Goal: Transaction & Acquisition: Purchase product/service

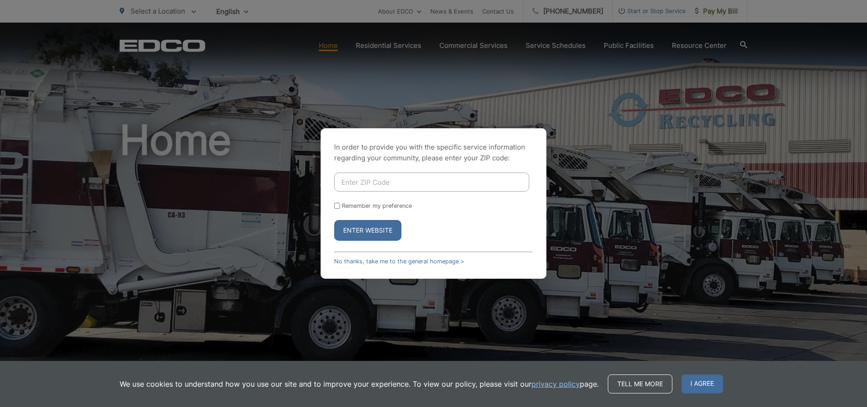
click at [365, 185] on input "Enter ZIP Code" at bounding box center [431, 181] width 195 height 19
type input "92019"
click at [337, 206] on input "Remember my preference" at bounding box center [337, 206] width 6 height 6
checkbox input "true"
click at [362, 232] on button "Enter Website" at bounding box center [367, 230] width 67 height 21
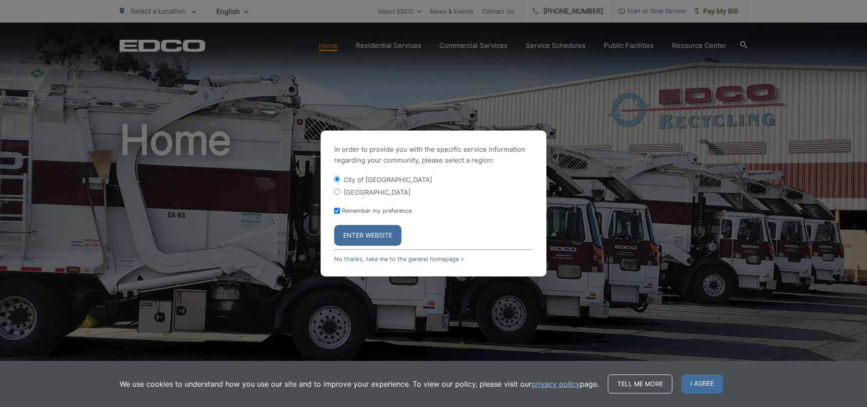
click at [361, 234] on button "Enter Website" at bounding box center [367, 235] width 67 height 21
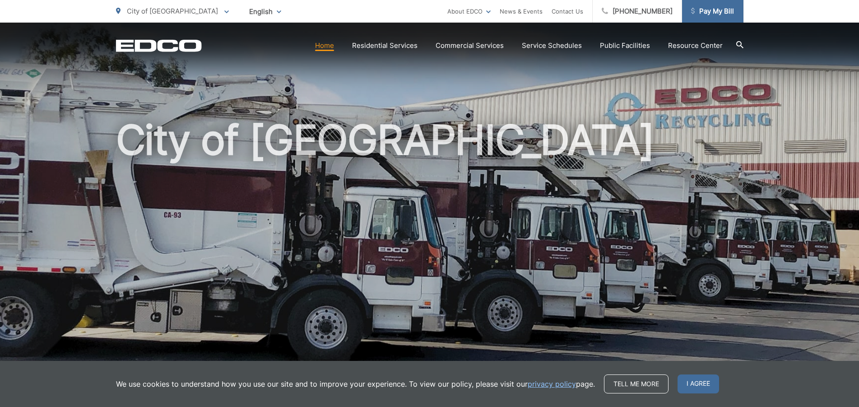
click at [709, 14] on span "Pay My Bill" at bounding box center [712, 11] width 43 height 11
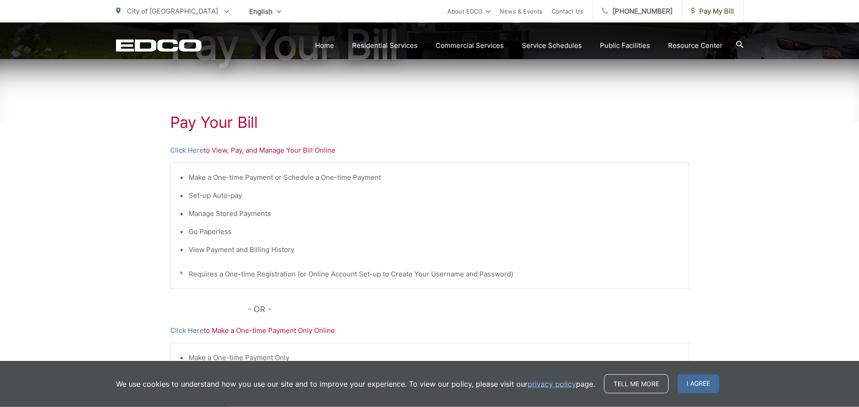
scroll to position [123, 0]
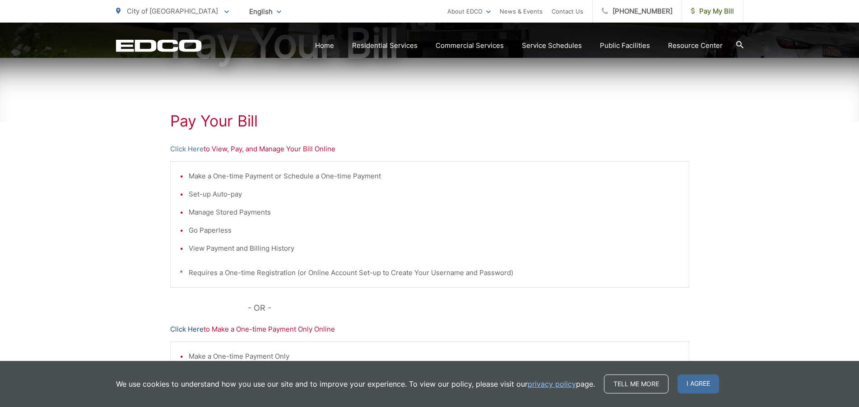
click at [190, 329] on link "Click Here" at bounding box center [186, 329] width 33 height 11
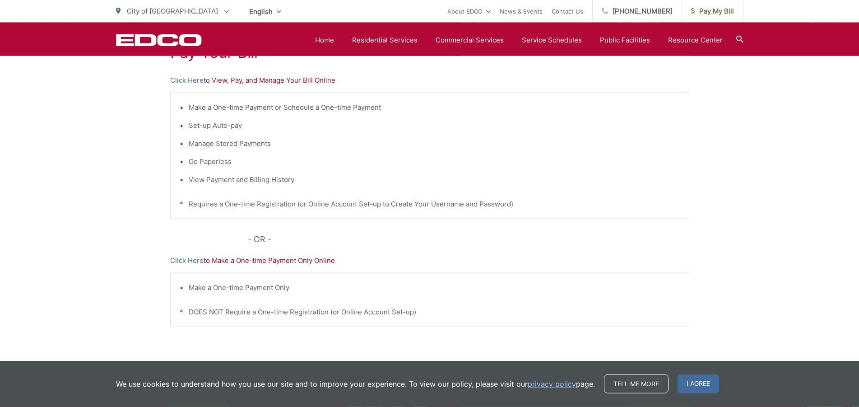
scroll to position [189, 0]
click at [186, 82] on link "Click Here" at bounding box center [186, 82] width 33 height 11
